Goal: Information Seeking & Learning: Learn about a topic

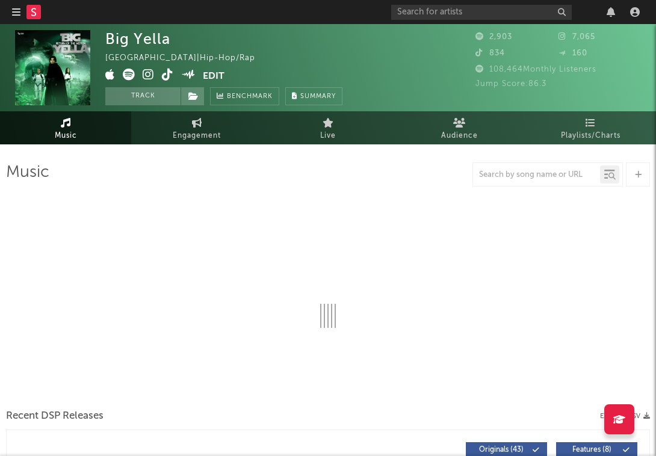
select select "1w"
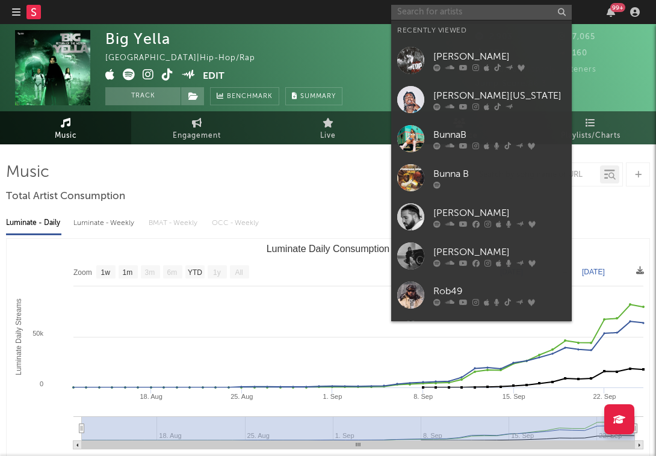
click at [446, 15] on input "text" at bounding box center [481, 12] width 180 height 15
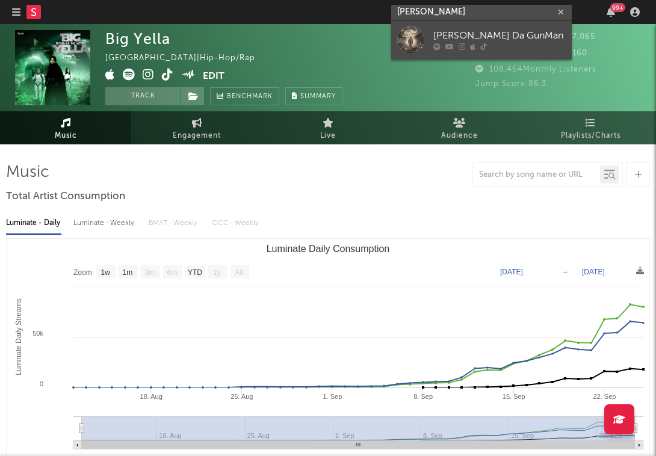
type input "[PERSON_NAME]"
click at [443, 34] on div "Tyree Da GunMan" at bounding box center [499, 36] width 132 height 14
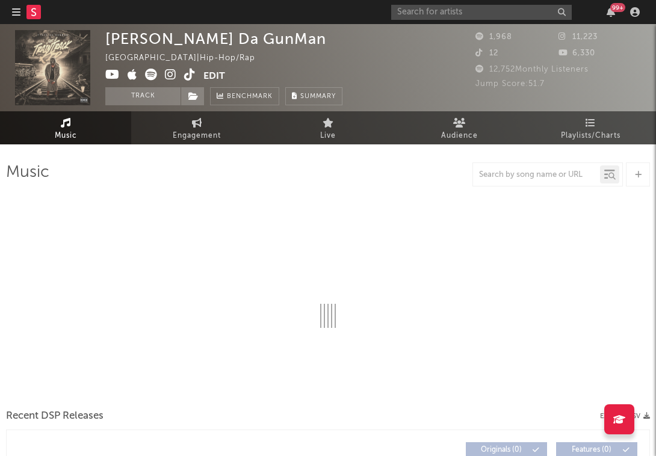
select select "1w"
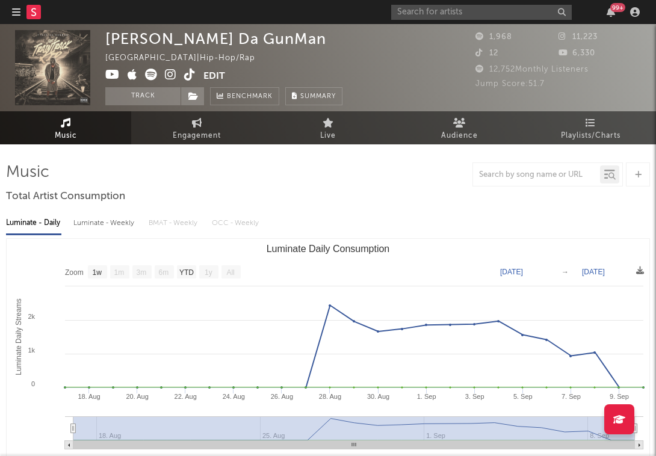
click at [89, 223] on div "Luminate - Weekly" at bounding box center [104, 223] width 63 height 20
select select "6m"
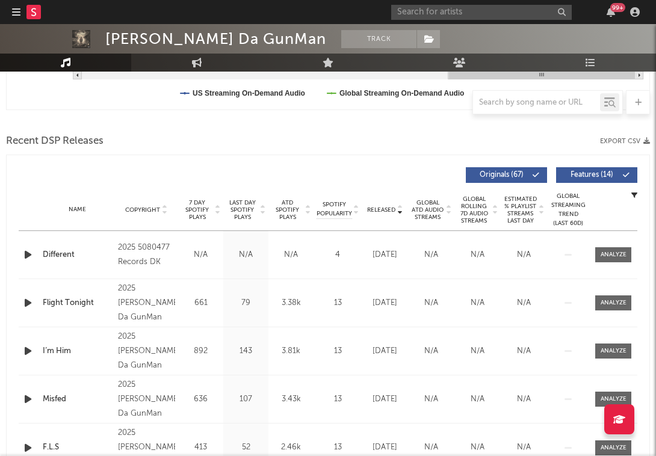
scroll to position [427, 0]
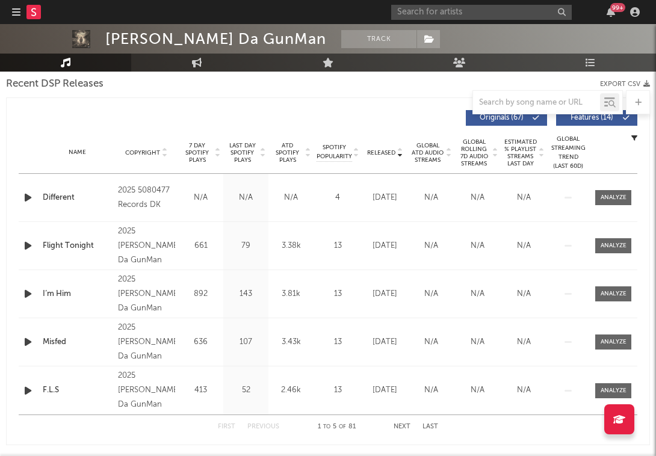
click at [26, 245] on icon "button" at bounding box center [28, 245] width 13 height 15
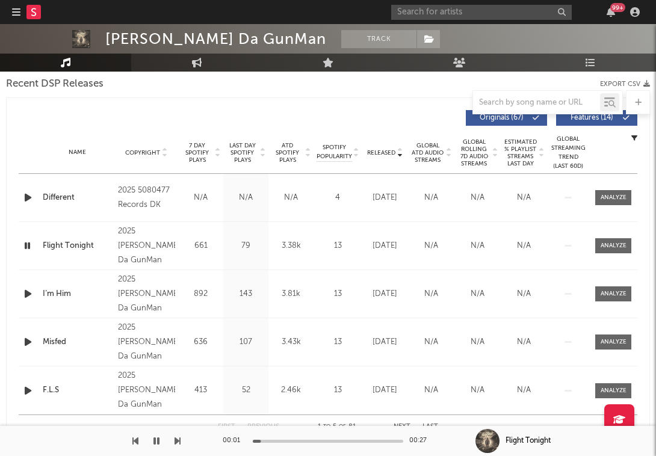
click at [26, 245] on icon "button" at bounding box center [27, 245] width 11 height 15
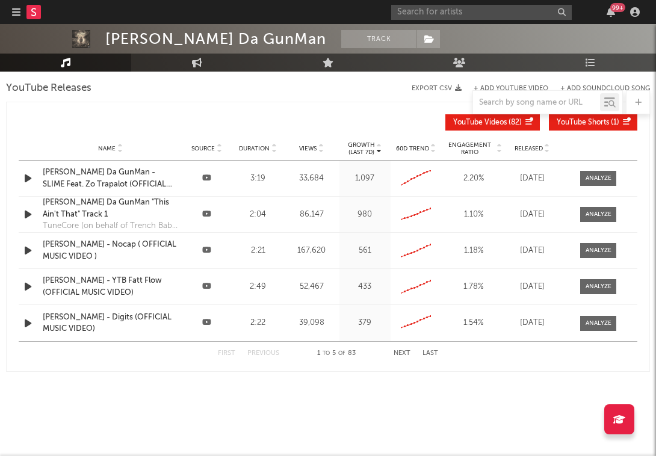
scroll to position [1096, 0]
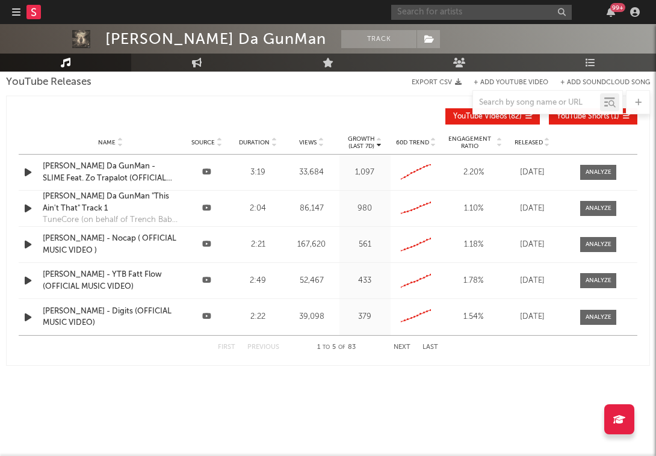
click at [418, 8] on input "text" at bounding box center [481, 12] width 180 height 15
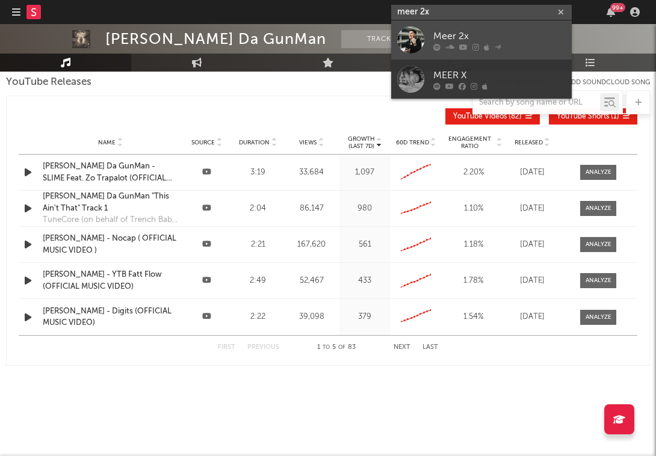
type input "meer 2x"
click at [445, 46] on icon at bounding box center [449, 46] width 9 height 7
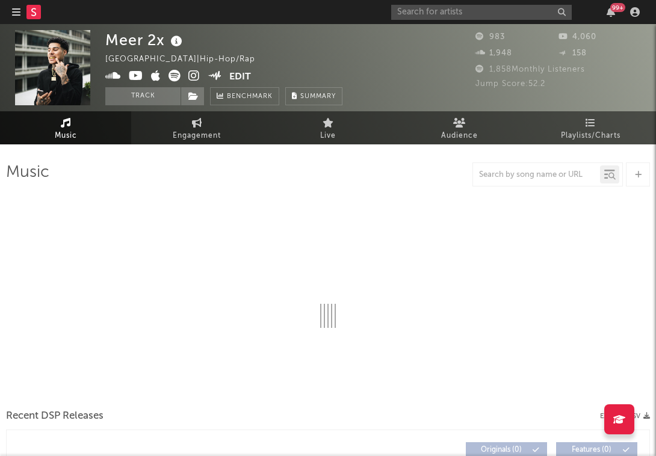
select select "6m"
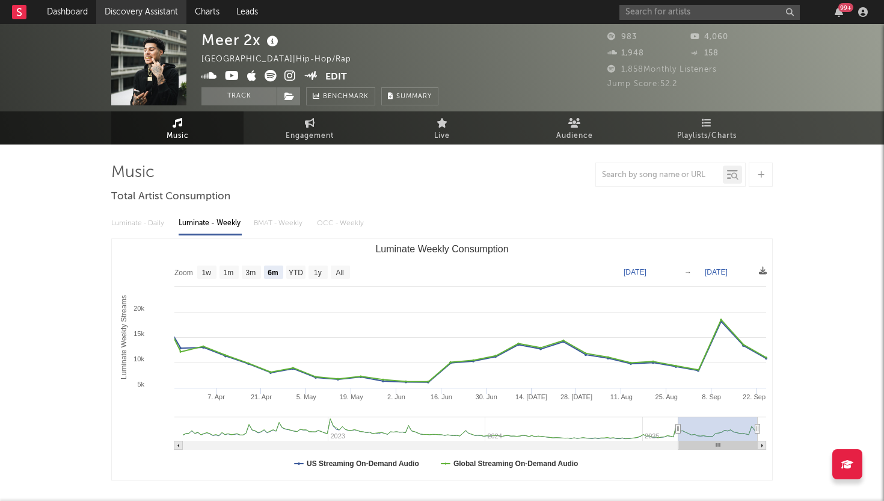
click at [162, 18] on link "Discovery Assistant" at bounding box center [141, 12] width 90 height 24
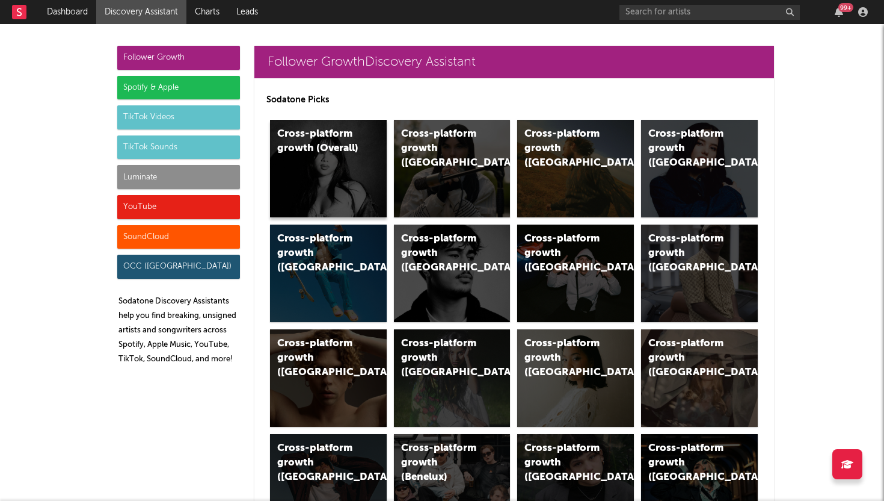
click at [330, 175] on div "Cross-platform growth (Overall)" at bounding box center [328, 168] width 117 height 97
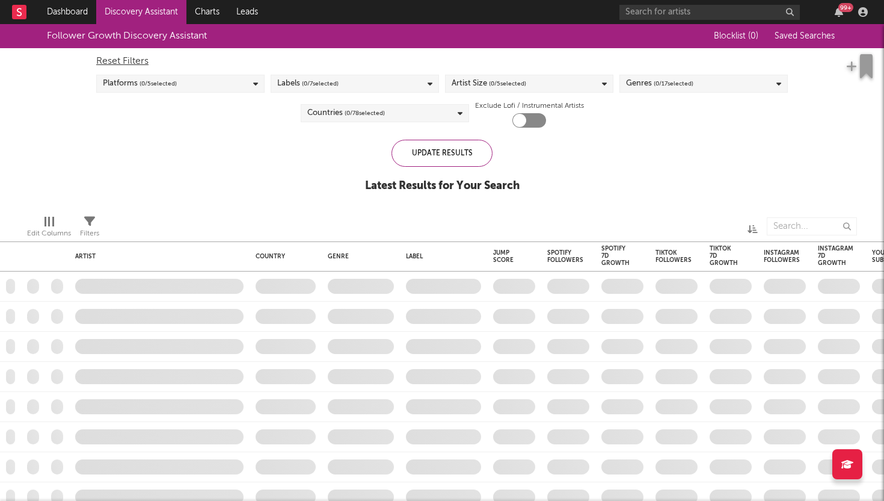
checkbox input "true"
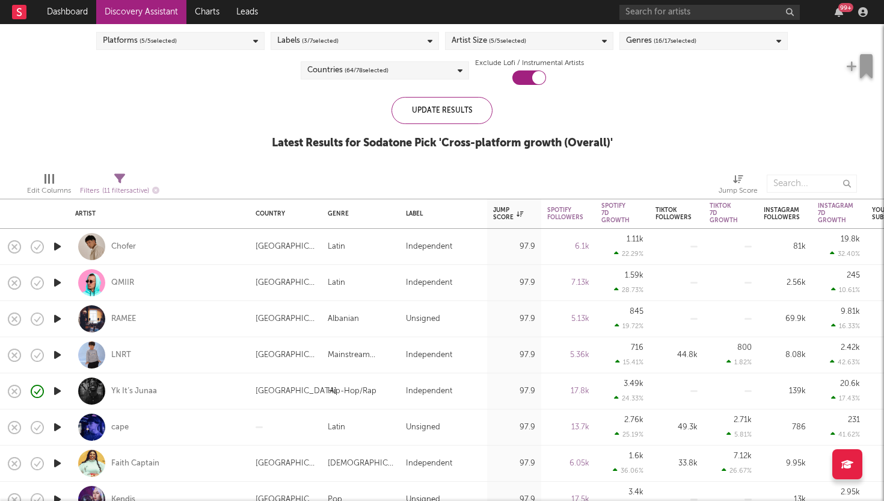
click at [60, 247] on icon "button" at bounding box center [57, 246] width 13 height 15
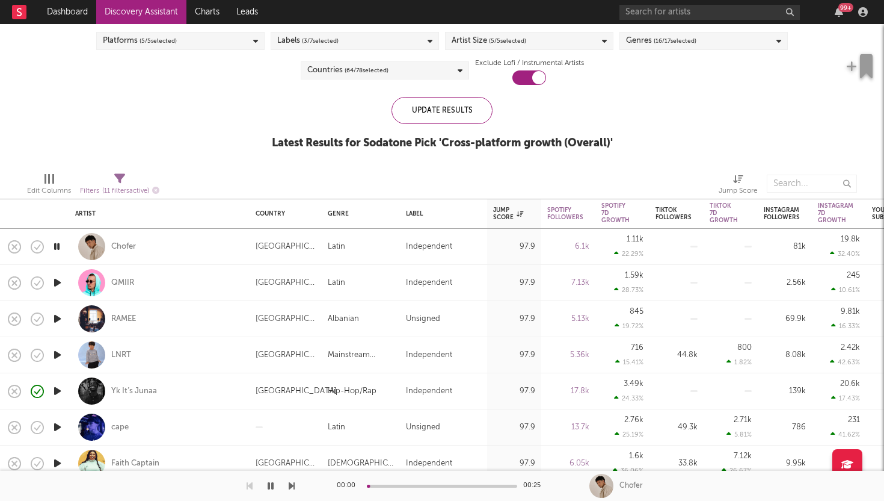
click at [60, 247] on icon "button" at bounding box center [56, 246] width 11 height 15
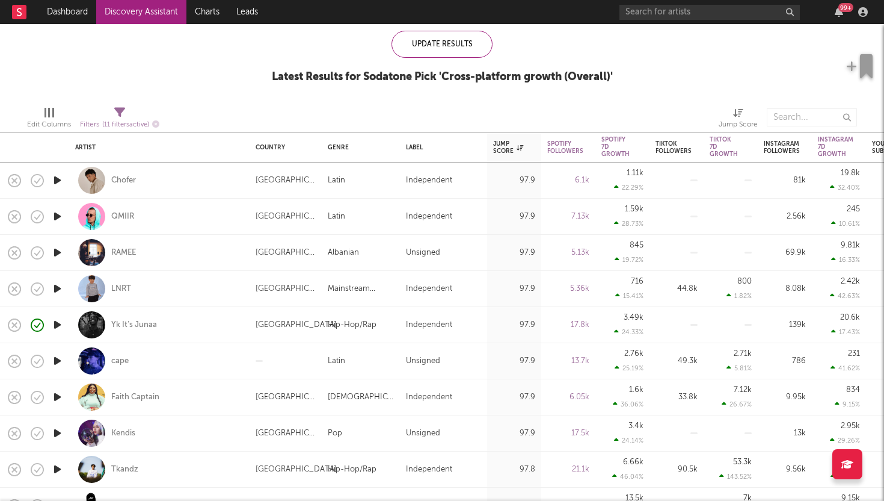
click at [55, 250] on icon "button" at bounding box center [57, 252] width 13 height 15
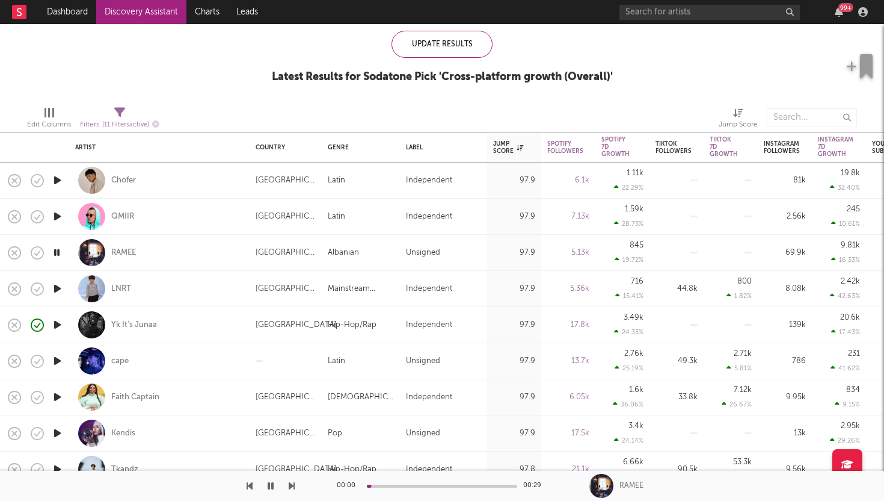
click at [55, 250] on icon "button" at bounding box center [56, 252] width 11 height 15
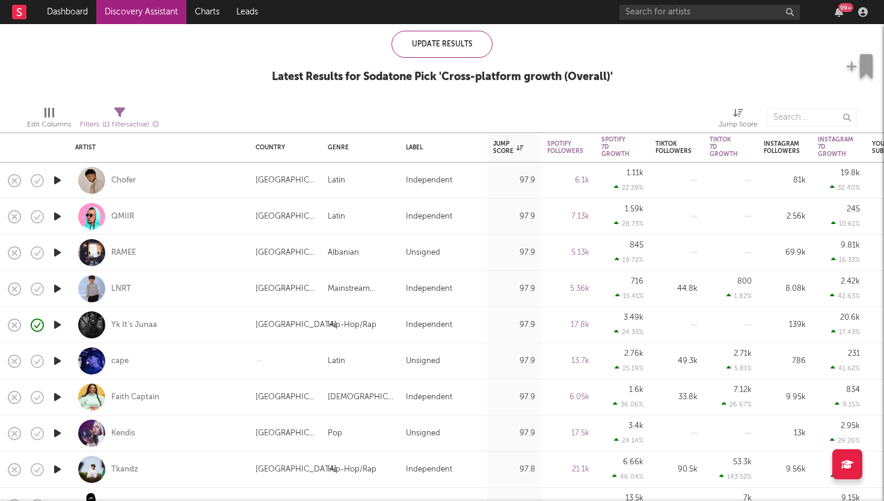
click at [58, 327] on icon "button" at bounding box center [57, 324] width 13 height 15
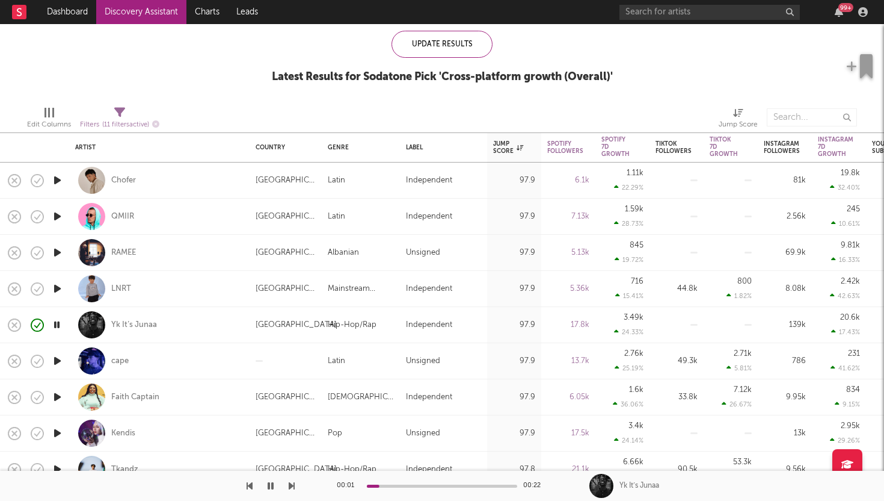
click at [58, 327] on icon "button" at bounding box center [56, 324] width 11 height 15
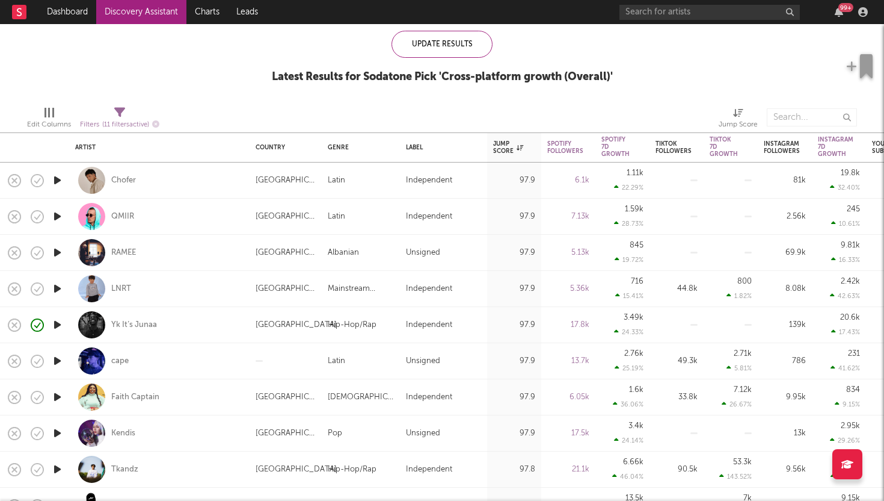
click at [59, 360] on icon "button" at bounding box center [57, 360] width 13 height 15
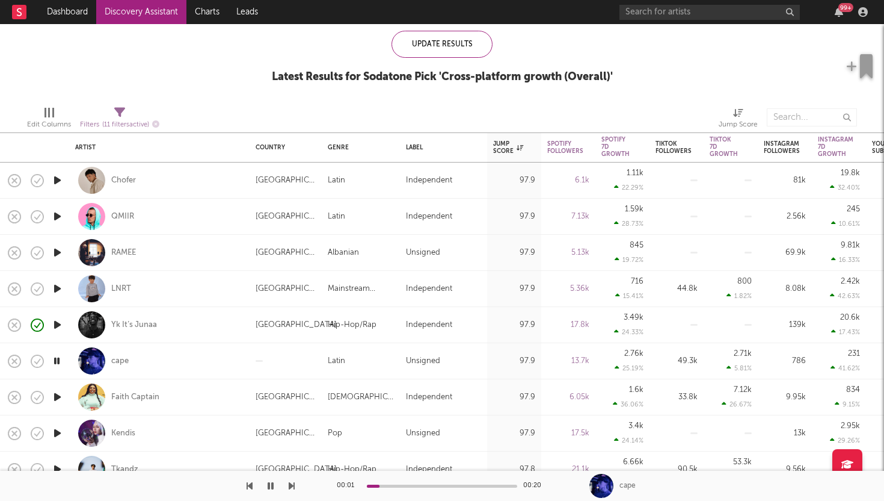
click at [59, 360] on icon "button" at bounding box center [56, 360] width 11 height 15
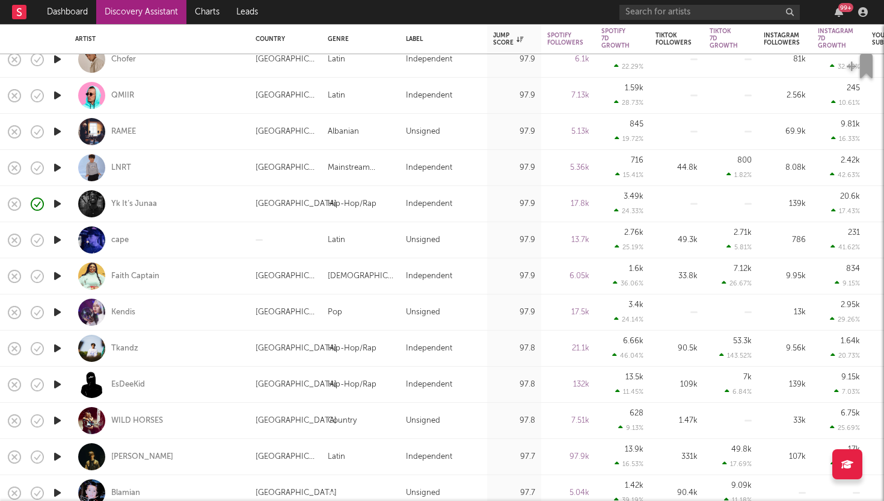
click at [57, 349] on icon "button" at bounding box center [57, 348] width 13 height 15
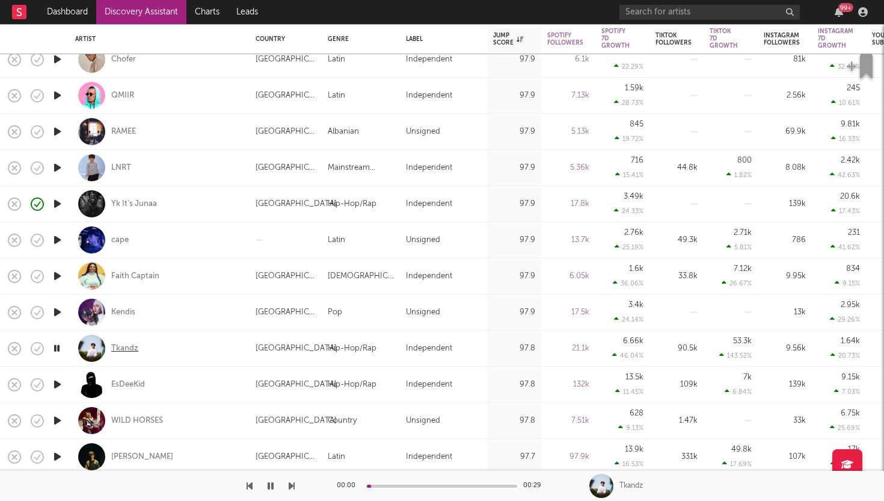
click at [135, 349] on div "Tkandz" at bounding box center [124, 348] width 27 height 11
click at [268, 455] on icon "button" at bounding box center [271, 486] width 6 height 10
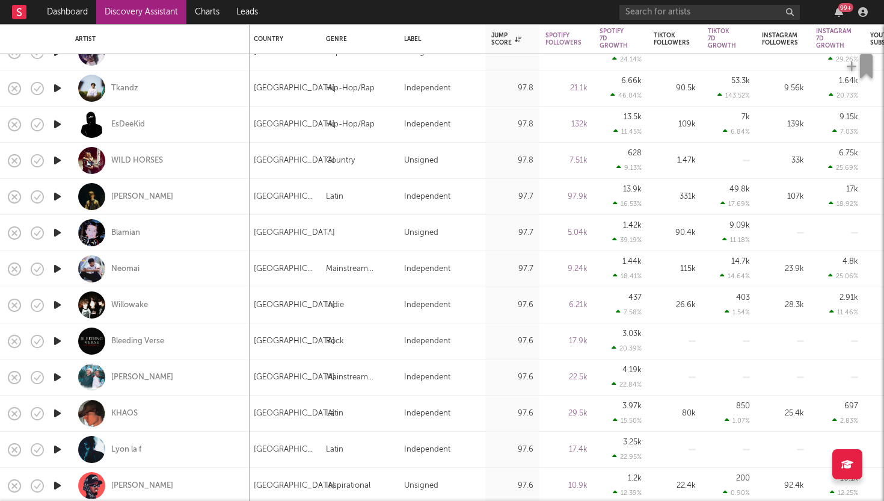
click at [64, 230] on div at bounding box center [57, 233] width 24 height 36
select select "1w"
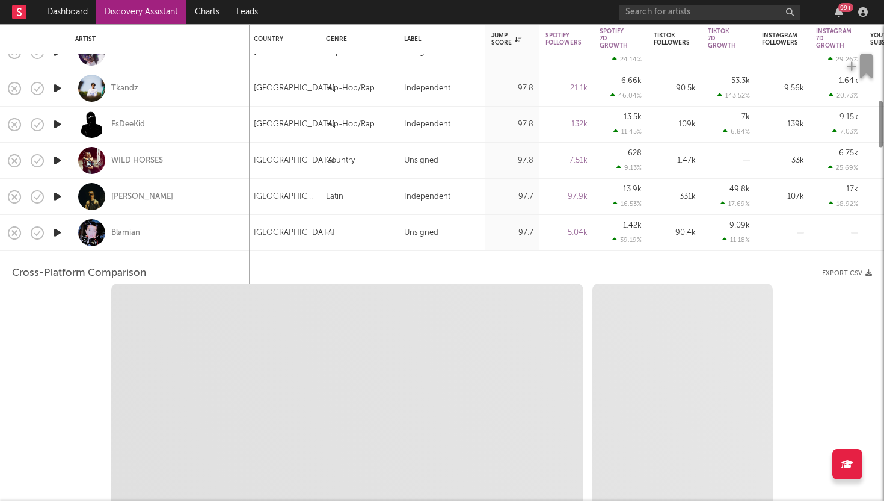
select select "1w"
click at [67, 223] on div at bounding box center [57, 233] width 24 height 36
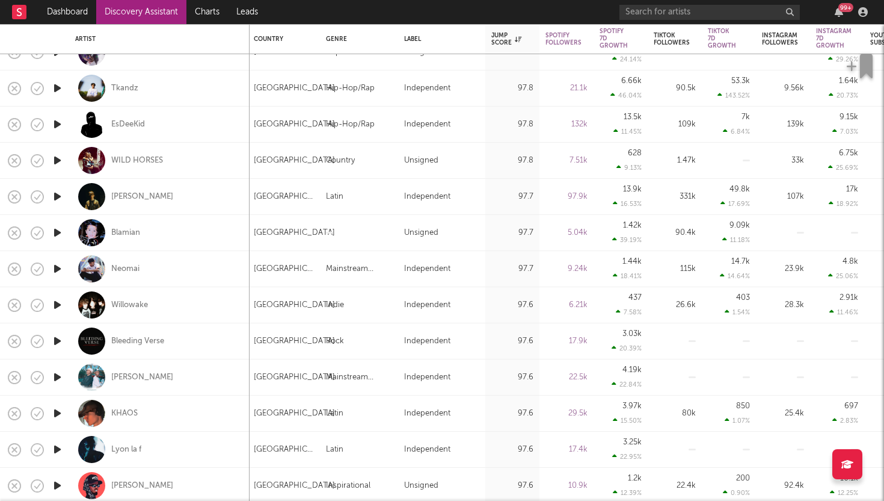
click at [56, 232] on icon "button" at bounding box center [57, 232] width 13 height 15
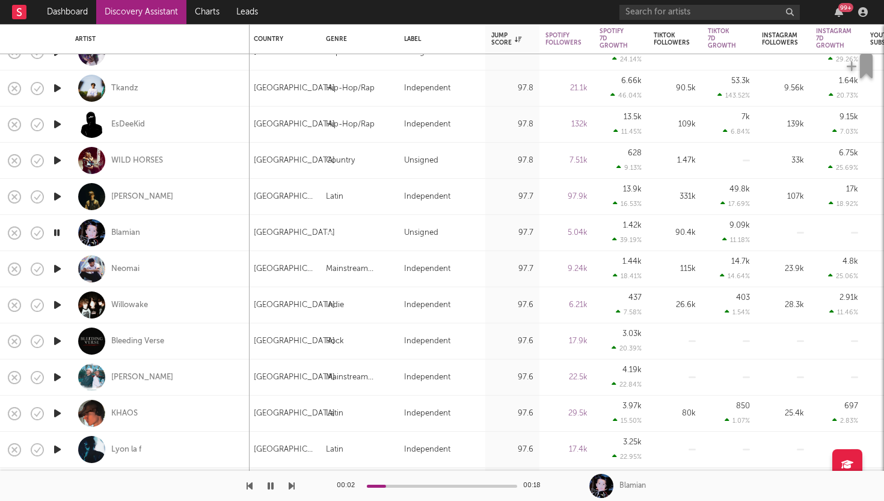
click at [55, 234] on icon "button" at bounding box center [56, 232] width 11 height 15
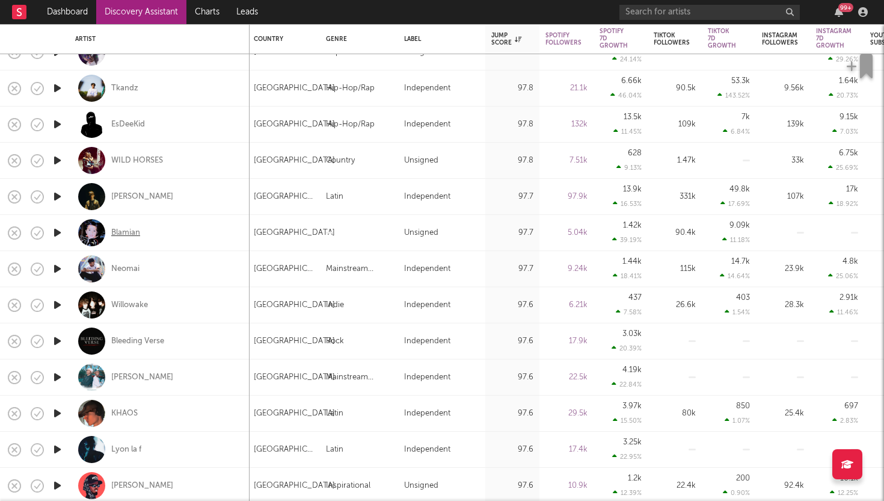
click at [131, 235] on div "Blamian" at bounding box center [125, 232] width 29 height 11
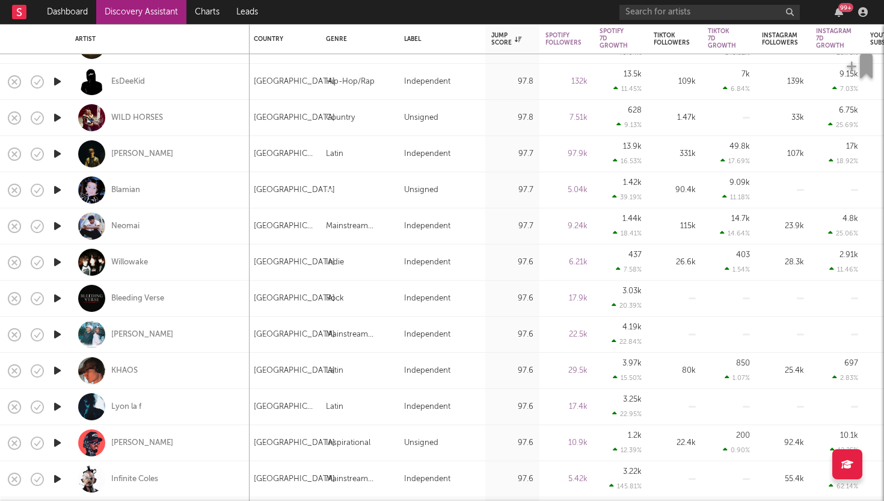
click at [61, 230] on icon "button" at bounding box center [57, 225] width 13 height 15
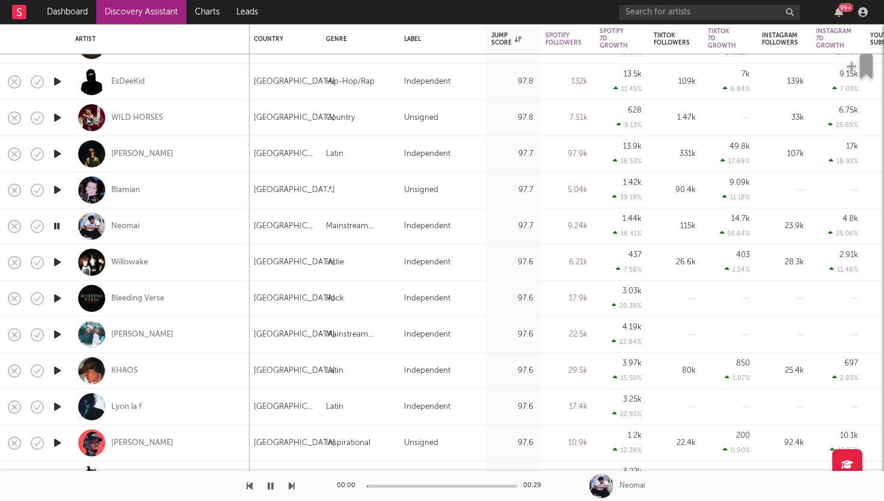
click at [61, 230] on icon "button" at bounding box center [56, 225] width 11 height 15
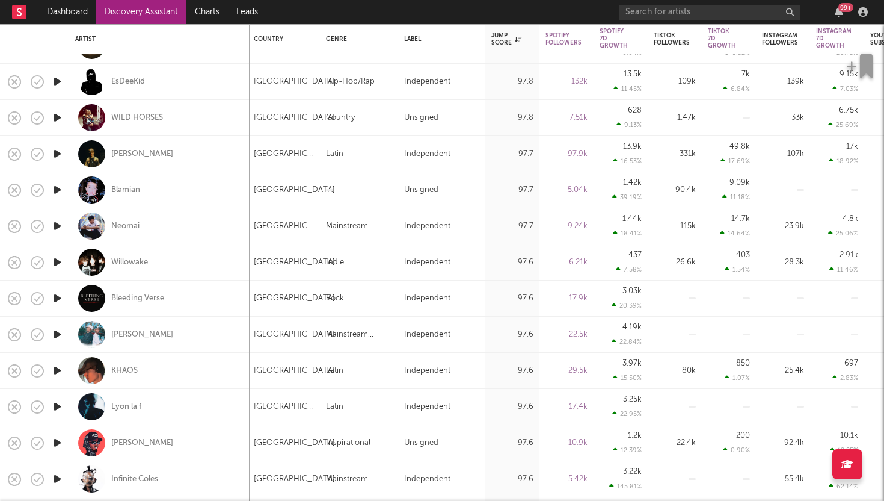
click at [58, 226] on icon "button" at bounding box center [57, 225] width 13 height 15
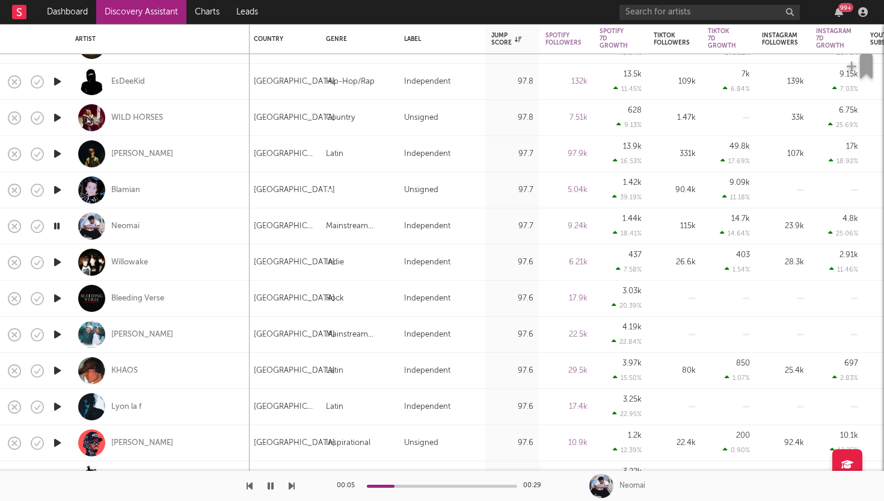
click at [57, 261] on icon "button" at bounding box center [57, 262] width 13 height 15
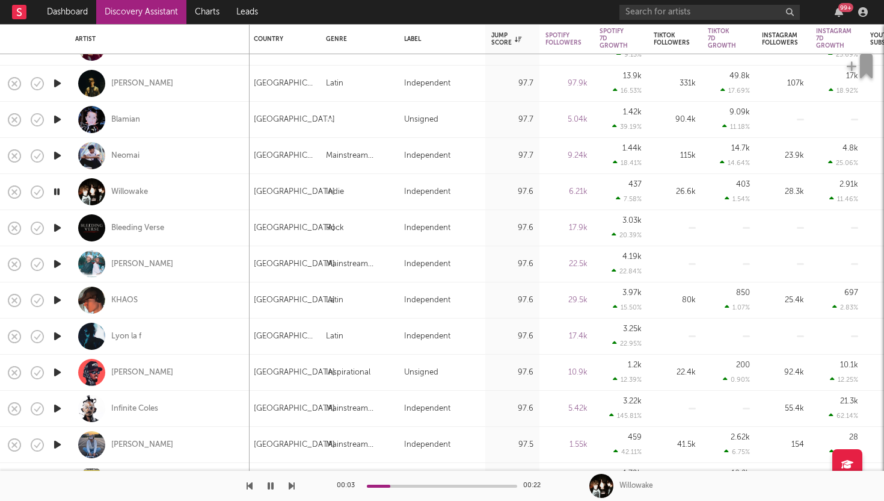
click at [58, 229] on icon "button" at bounding box center [57, 227] width 13 height 15
click at [58, 229] on icon "button" at bounding box center [56, 227] width 11 height 15
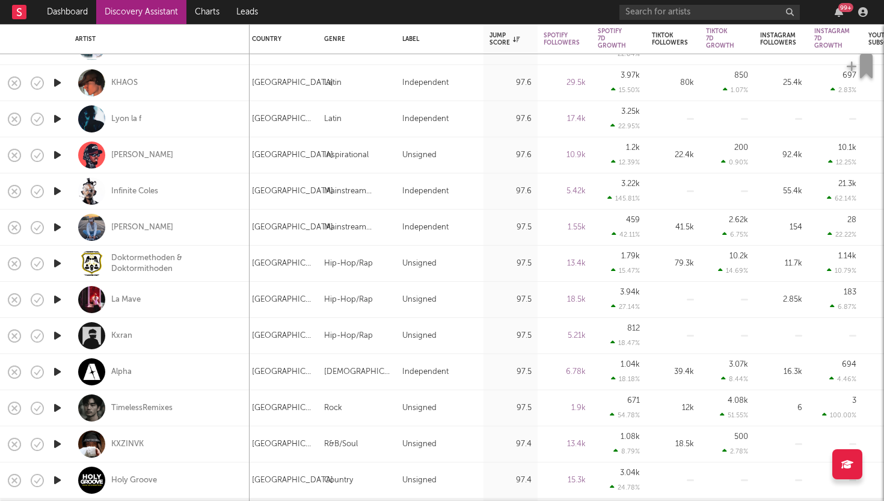
click at [496, 141] on div "97.6" at bounding box center [511, 155] width 54 height 36
select select "1w"
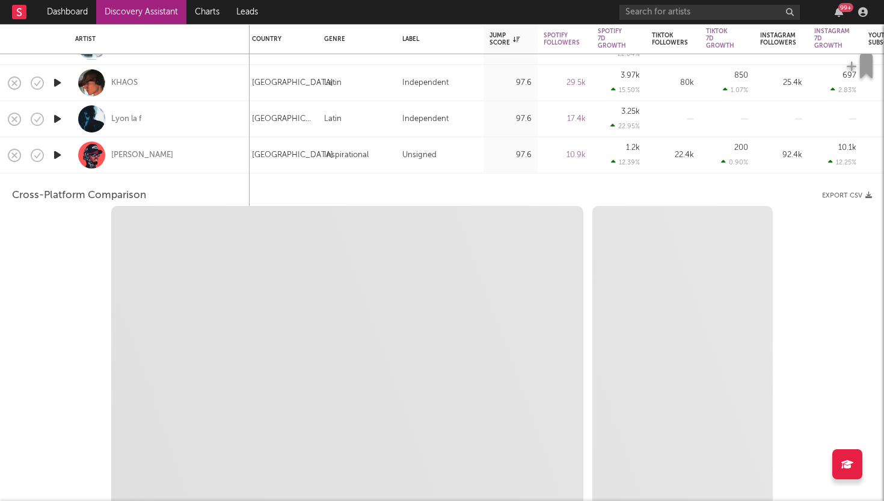
select select "6m"
select select "1m"
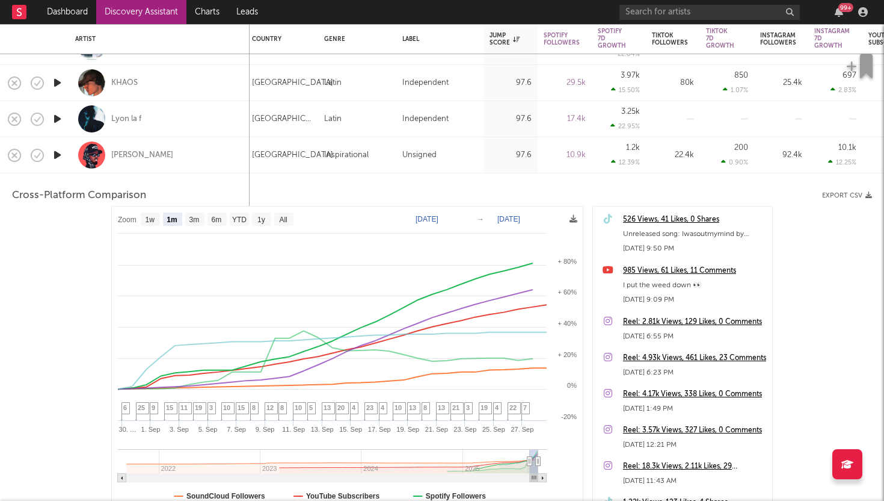
click at [484, 152] on div "97.6" at bounding box center [511, 155] width 54 height 36
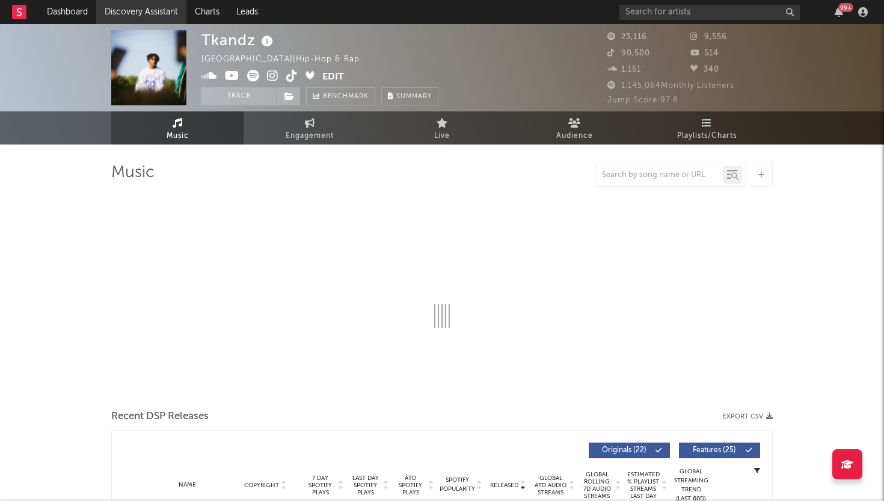
select select "6m"
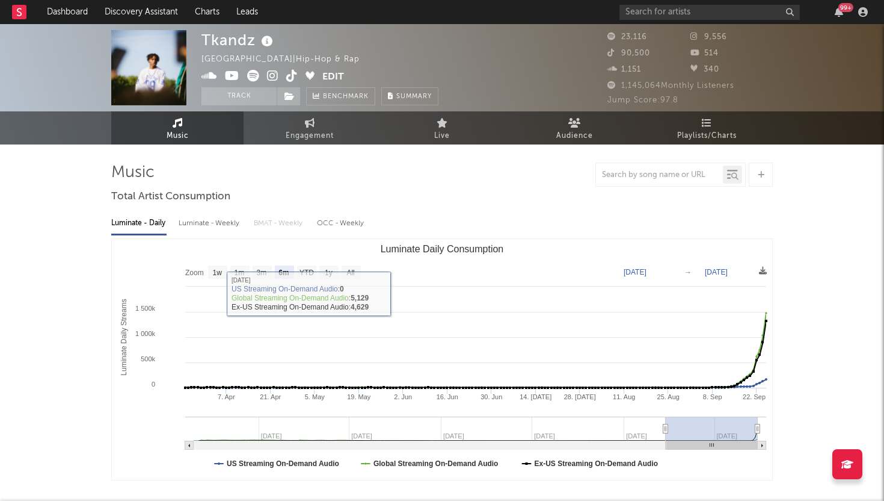
click at [206, 215] on div "Luminate - Weekly" at bounding box center [210, 223] width 63 height 20
select select "6m"
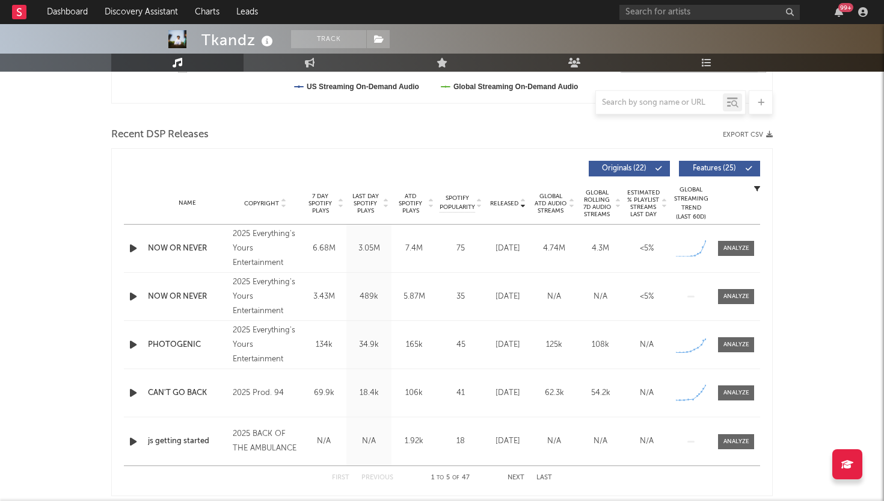
scroll to position [380, 0]
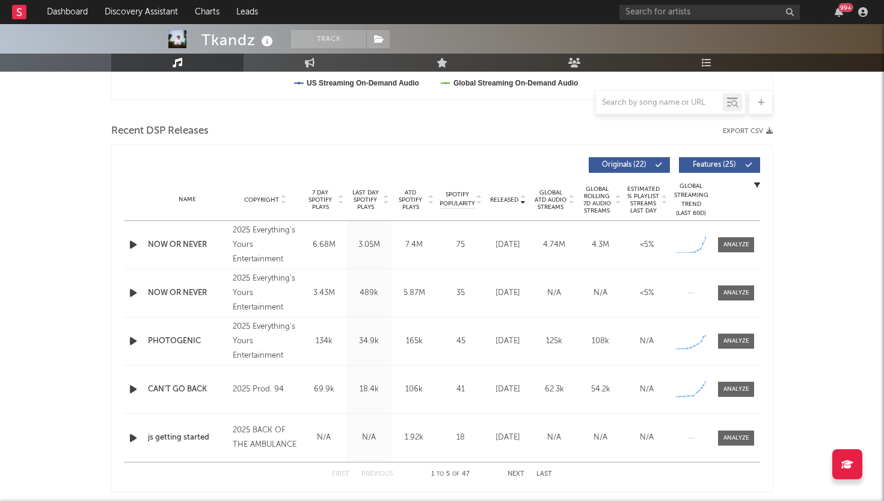
click at [137, 249] on icon "button" at bounding box center [133, 244] width 13 height 15
click at [128, 241] on icon "button" at bounding box center [132, 244] width 11 height 15
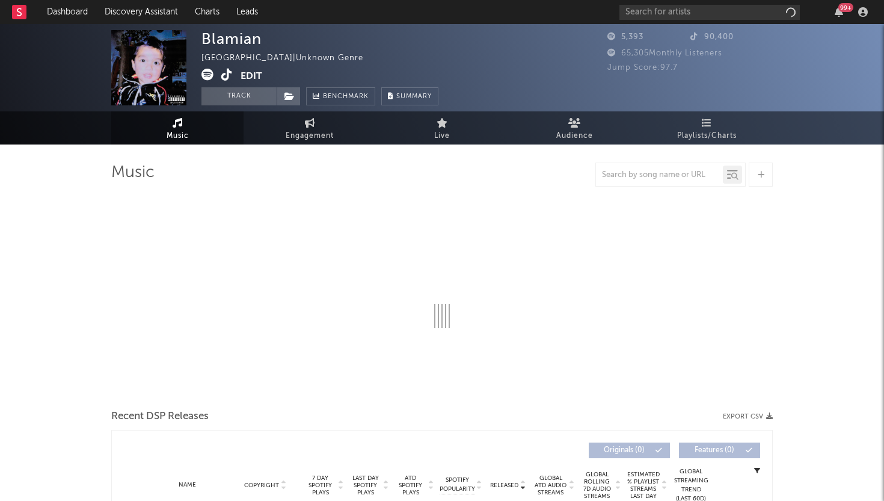
select select "1w"
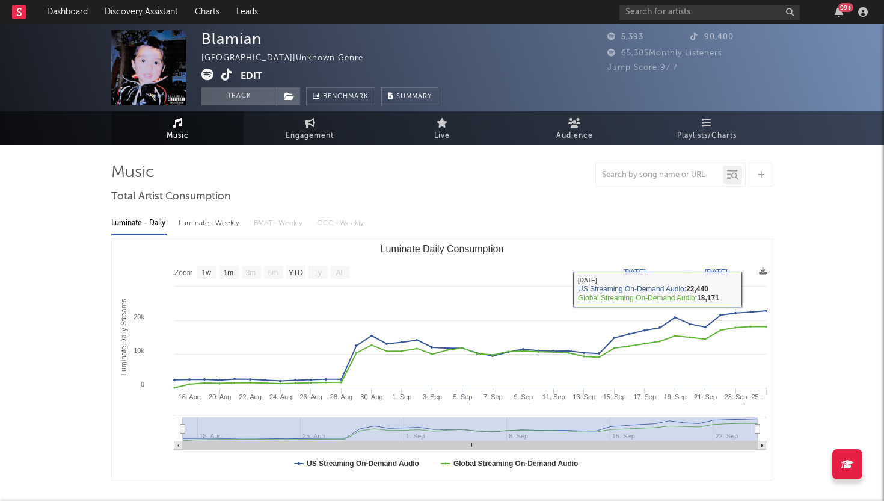
click at [218, 228] on div "Luminate - Weekly" at bounding box center [210, 223] width 63 height 20
select select "1w"
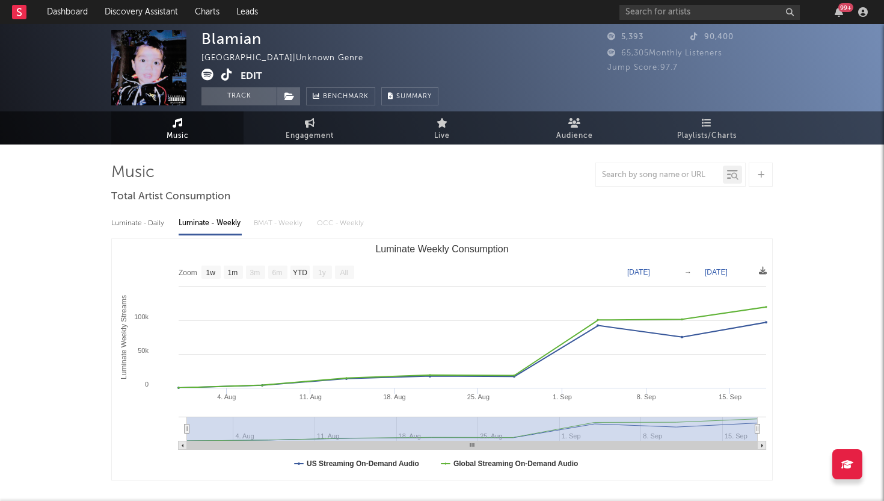
click at [221, 76] on icon at bounding box center [226, 75] width 11 height 12
click at [227, 74] on icon at bounding box center [226, 75] width 11 height 12
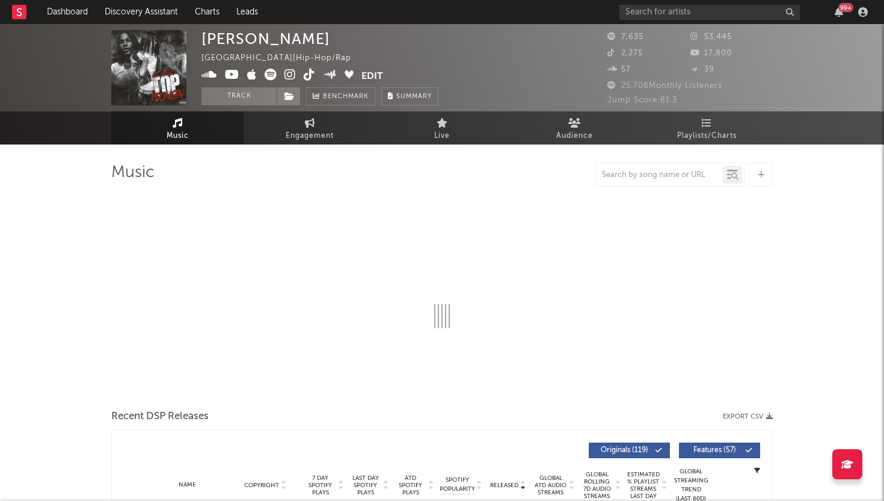
select select "6m"
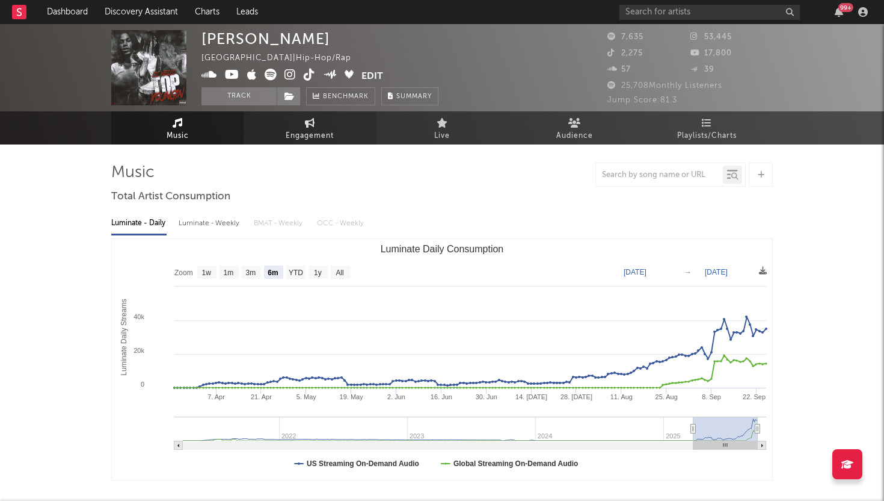
click at [289, 141] on span "Engagement" at bounding box center [310, 136] width 48 height 14
select select "1w"
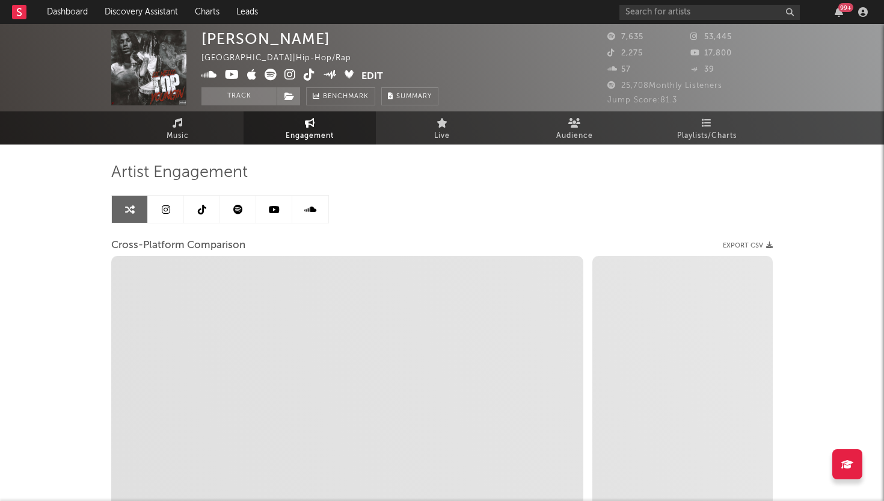
select select "1m"
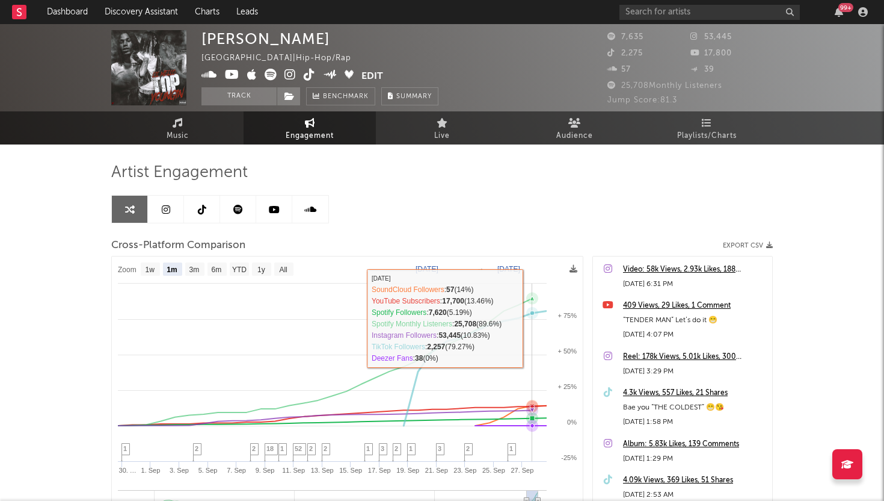
click at [531, 313] on icon at bounding box center [532, 312] width 5 height 5
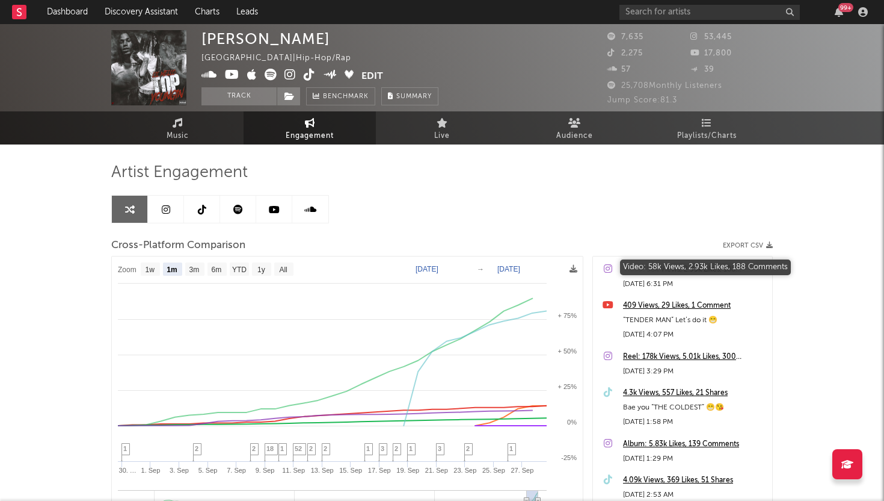
click at [674, 271] on div "Video: 58k Views, 2.93k Likes, 188 Comments" at bounding box center [694, 269] width 143 height 14
click at [666, 270] on div "Video: 58k Views, 2.93k Likes, 188 Comments" at bounding box center [694, 269] width 143 height 14
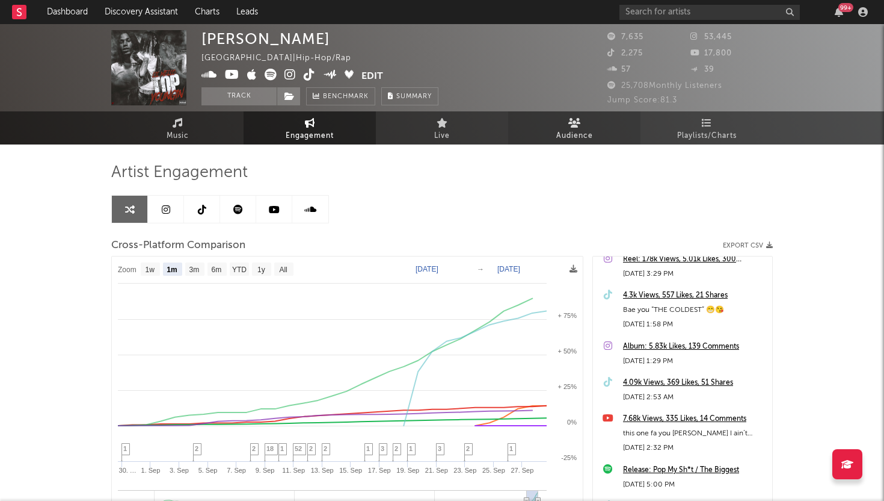
click at [563, 140] on span "Audience" at bounding box center [575, 136] width 37 height 14
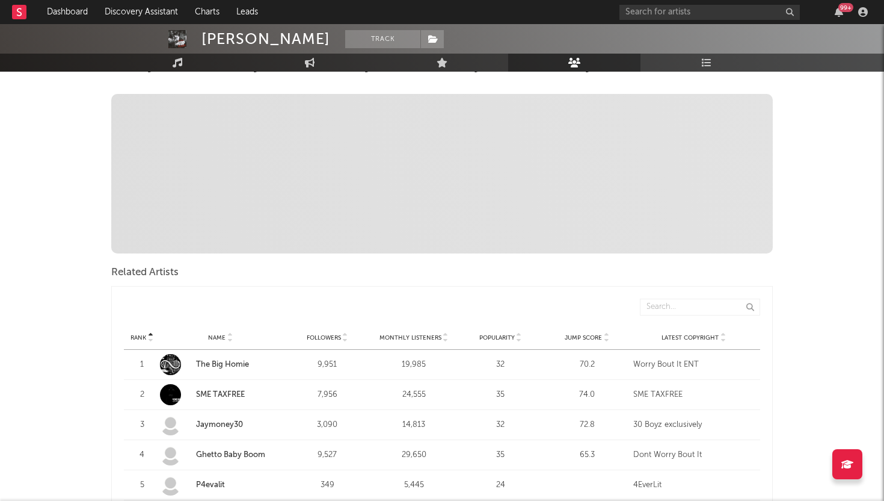
scroll to position [404, 0]
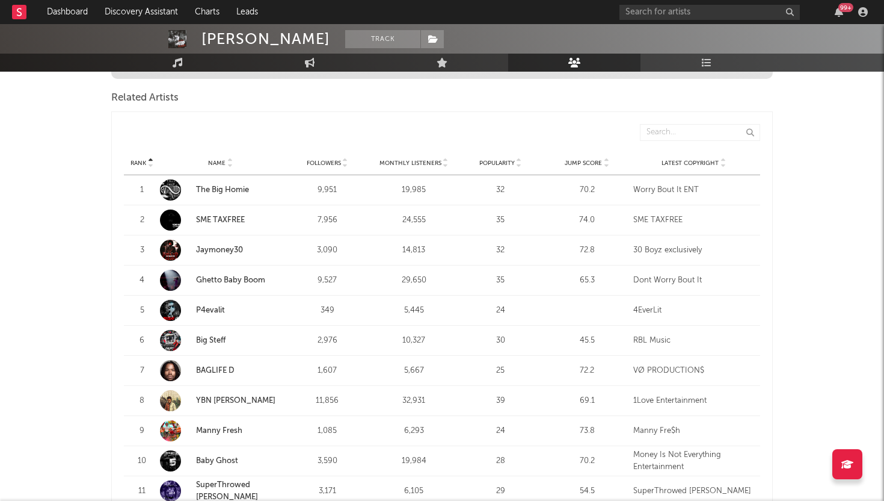
click at [608, 165] on icon at bounding box center [606, 165] width 6 height 5
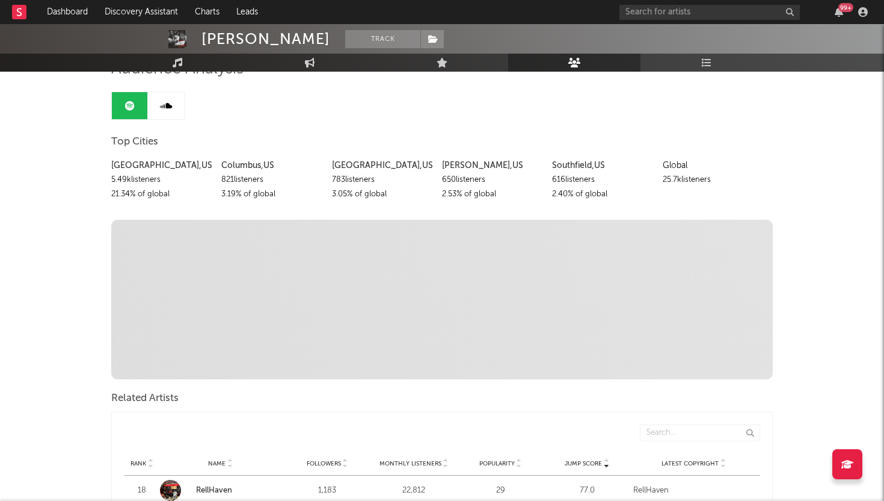
scroll to position [0, 0]
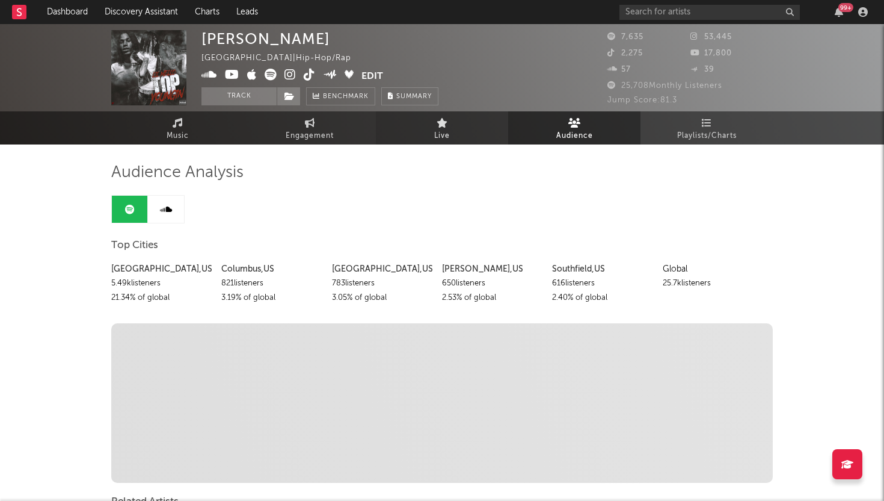
click at [463, 138] on link "Live" at bounding box center [442, 127] width 132 height 33
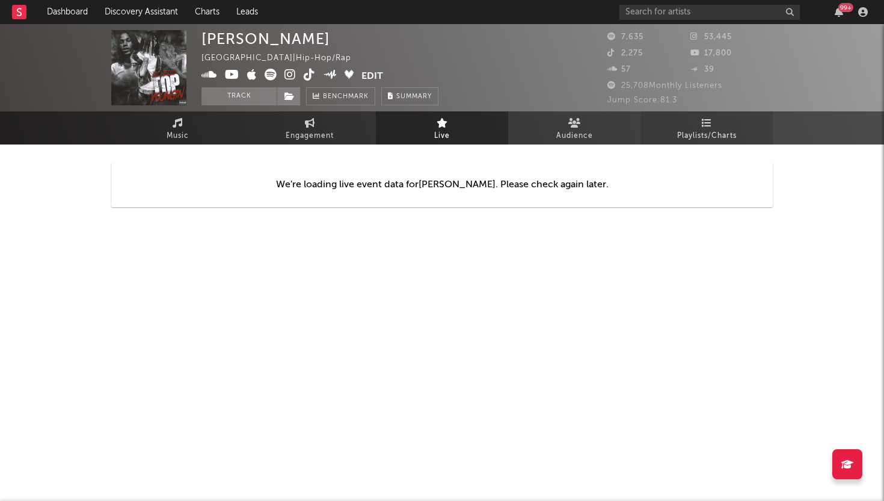
click at [703, 136] on span "Playlists/Charts" at bounding box center [707, 136] width 60 height 14
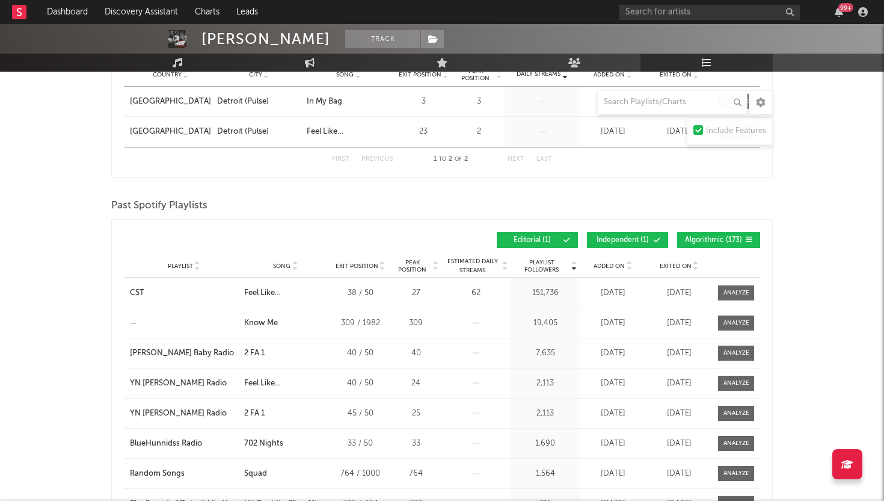
scroll to position [745, 0]
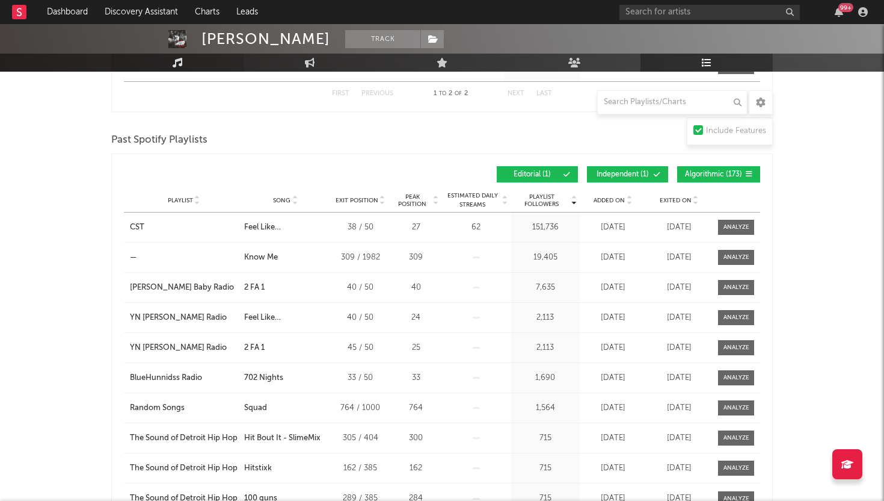
click at [164, 67] on link "Music" at bounding box center [177, 63] width 132 height 18
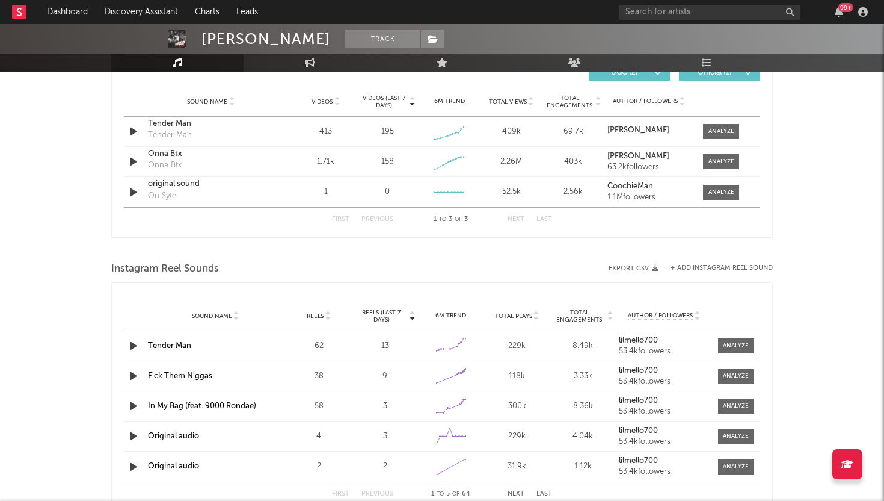
select select "6m"
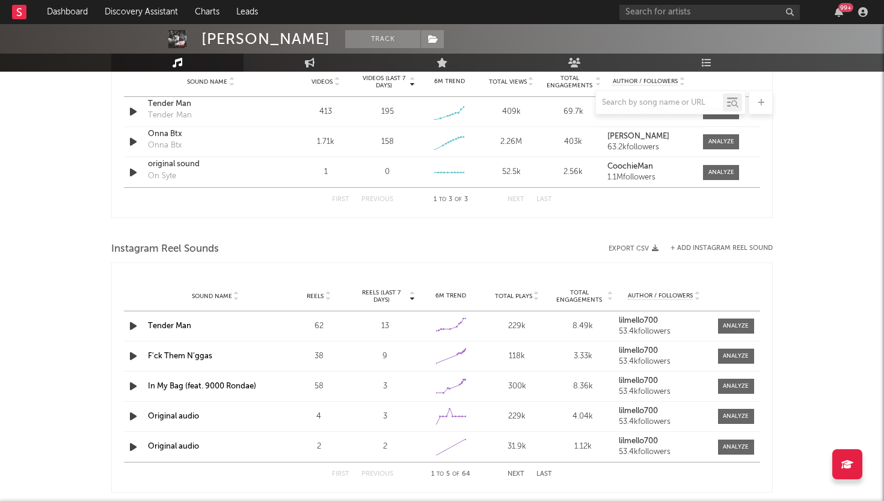
scroll to position [957, 0]
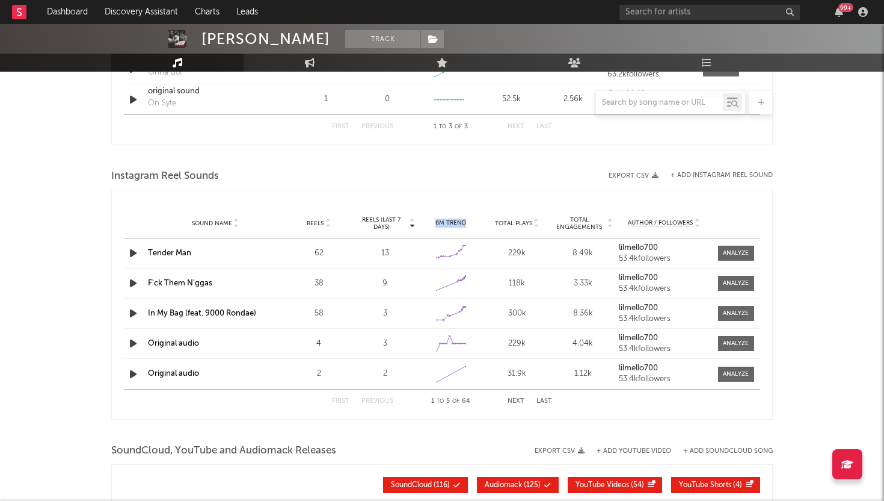
drag, startPoint x: 430, startPoint y: 232, endPoint x: 378, endPoint y: 233, distance: 52.4
click at [412, 232] on div "Sound Name Reels Reels (last 7 days) 6M Trend Total Plays Total Engagements Aut…" at bounding box center [442, 223] width 637 height 30
click at [409, 149] on div at bounding box center [442, 157] width 662 height 18
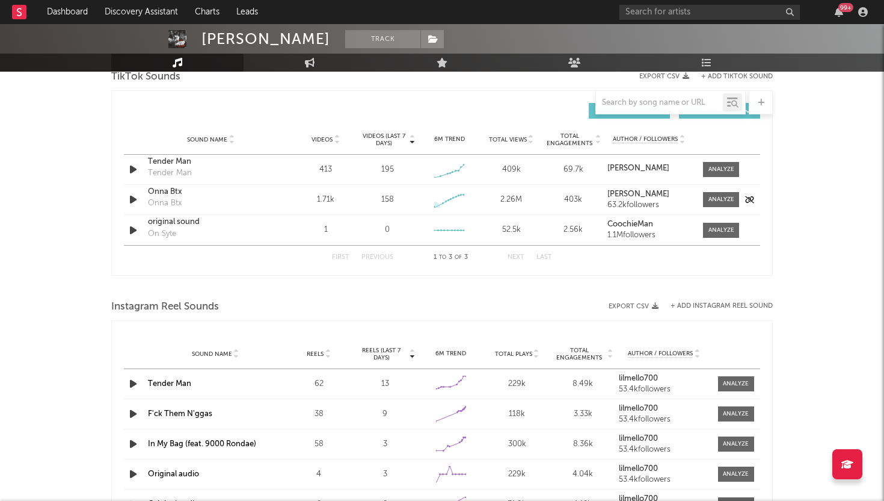
scroll to position [823, 0]
